Goal: Task Accomplishment & Management: Complete application form

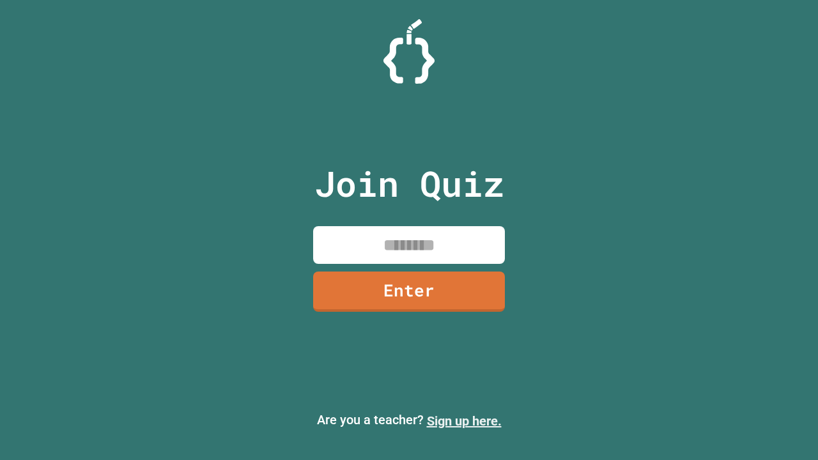
click at [464, 421] on link "Sign up here." at bounding box center [464, 420] width 75 height 15
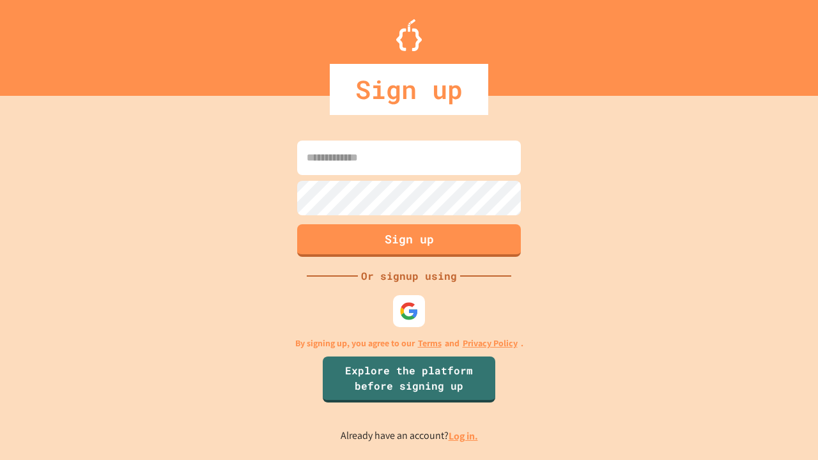
click at [464, 436] on link "Log in." at bounding box center [463, 435] width 29 height 13
